Goal: Information Seeking & Learning: Compare options

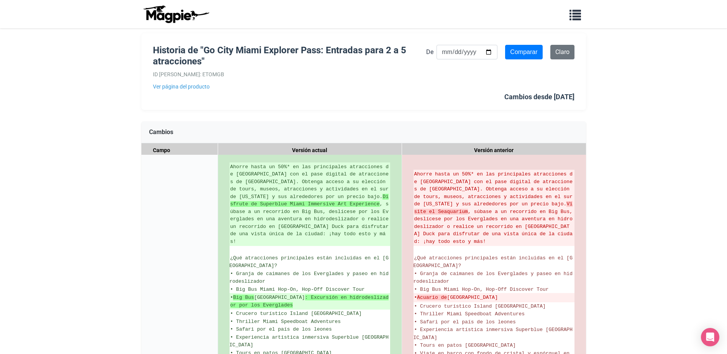
scroll to position [115, 0]
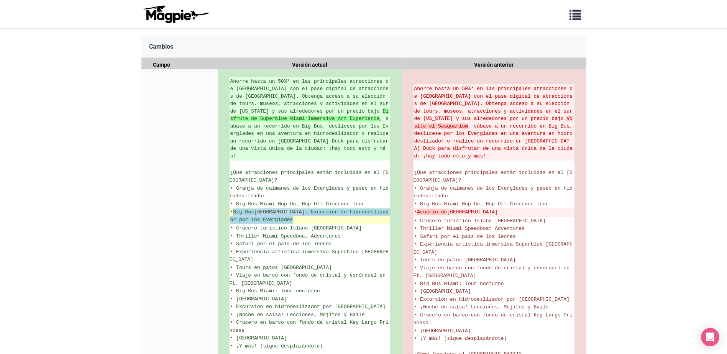
drag, startPoint x: 236, startPoint y: 204, endPoint x: 263, endPoint y: 211, distance: 27.9
click at [263, 211] on ins "• Big Bus Miami : Excursión en hidrodeslizador por los Everglades" at bounding box center [309, 215] width 159 height 15
copy ins "Big Bus Miami : Excursión en hidrodeslizador por los Everglades"
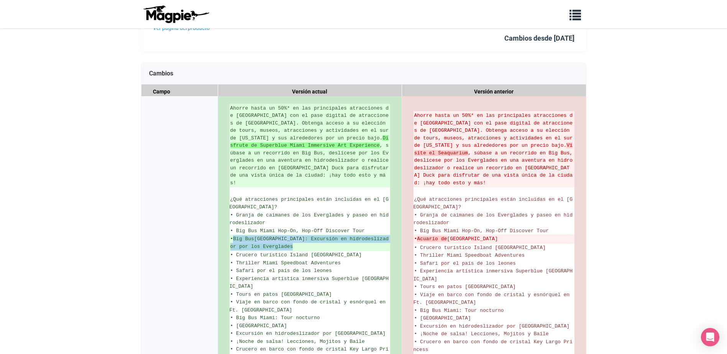
scroll to position [0, 0]
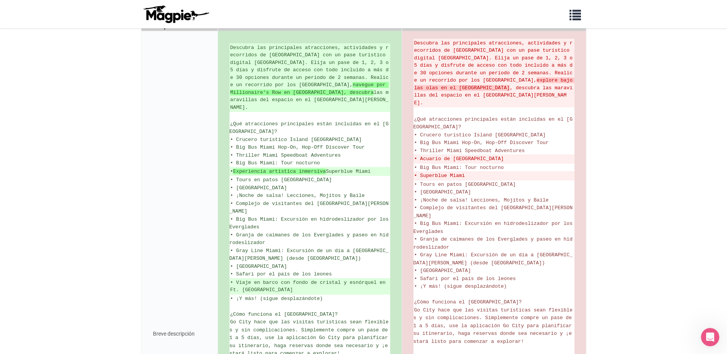
scroll to position [115, 0]
